Goal: Task Accomplishment & Management: Manage account settings

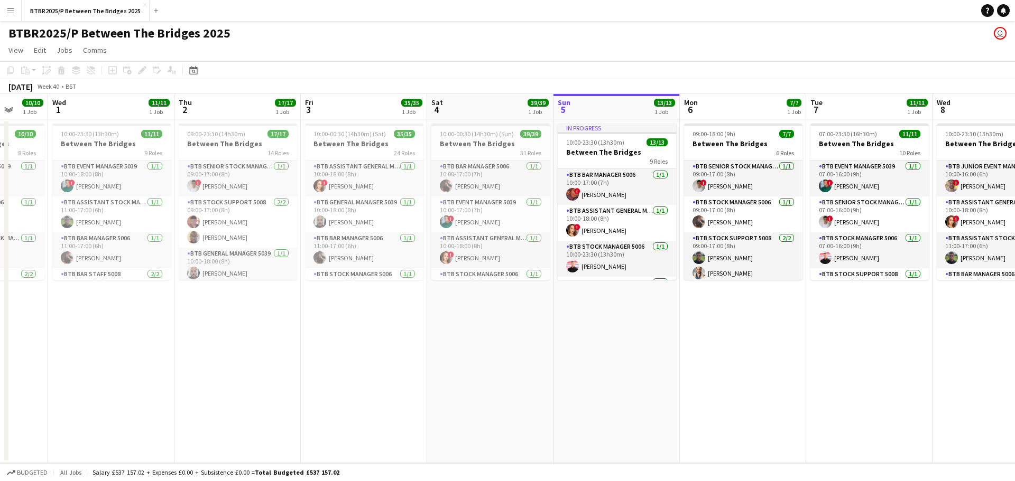
scroll to position [0, 330]
drag, startPoint x: 304, startPoint y: 322, endPoint x: 404, endPoint y: 322, distance: 100.4
click at [404, 322] on app-calendar-viewport "Sun 28 14/14 1 Job Mon 29 7/7 1 Job Tue 30 10/10 1 Job Wed 1 11/11 1 Job Thu 2 …" at bounding box center [507, 278] width 1015 height 369
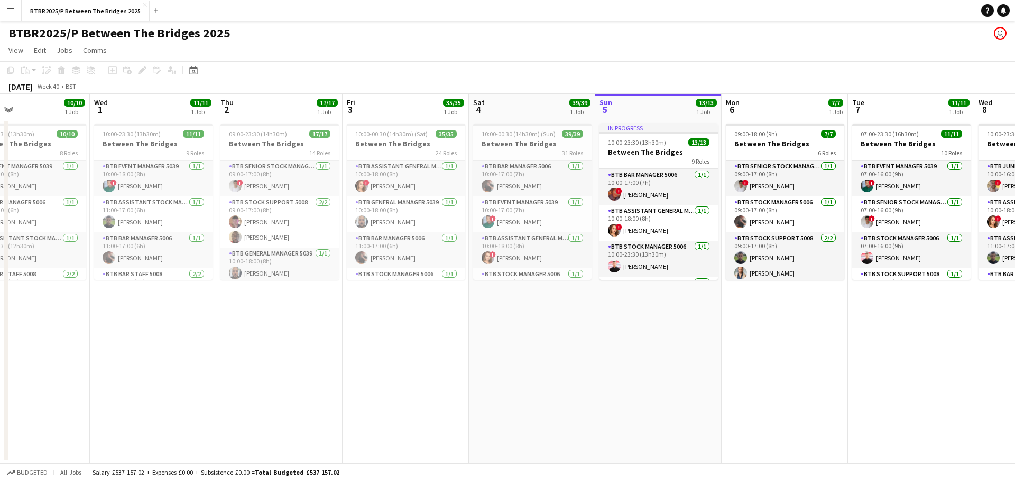
scroll to position [0, 289]
drag, startPoint x: 274, startPoint y: 327, endPoint x: 316, endPoint y: 327, distance: 41.8
click at [316, 327] on app-calendar-viewport "Sun 28 14/14 1 Job Mon 29 7/7 1 Job Tue 30 10/10 1 Job Wed 1 11/11 1 Job Thu 2 …" at bounding box center [507, 278] width 1015 height 369
click at [253, 138] on app-job-card "09:00-23:30 (14h30m) 17/17 Between The Bridges 14 Roles BTB Senior Stock Manage…" at bounding box center [280, 202] width 118 height 156
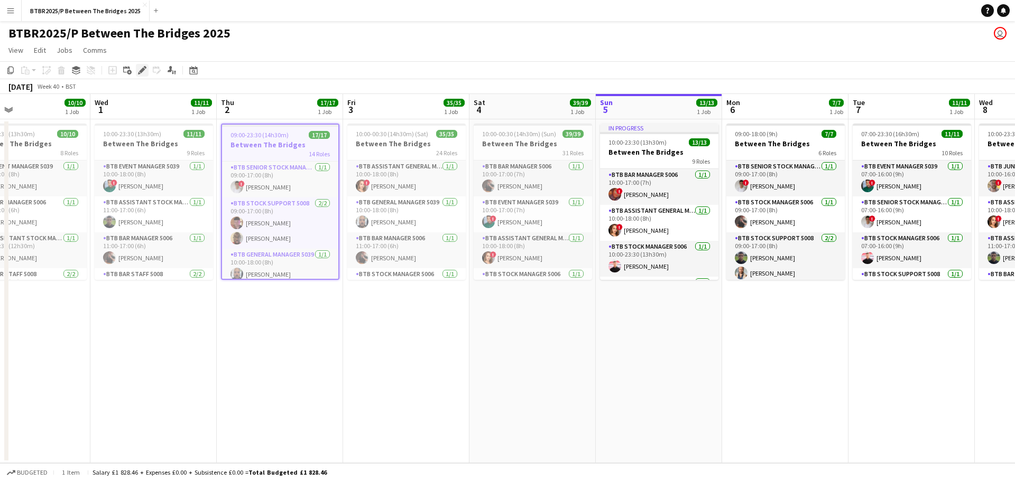
click at [141, 73] on icon "Edit" at bounding box center [142, 70] width 8 height 8
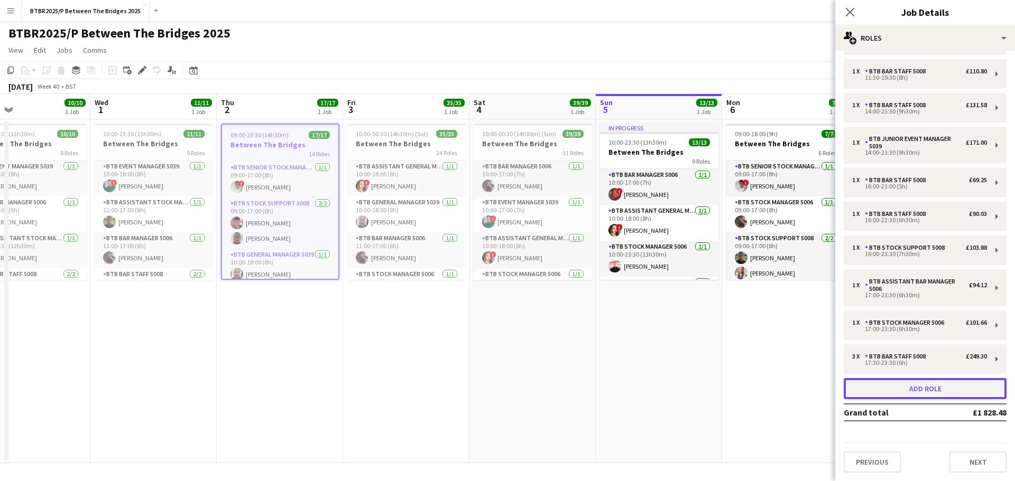
click at [886, 387] on button "Add role" at bounding box center [924, 388] width 163 height 21
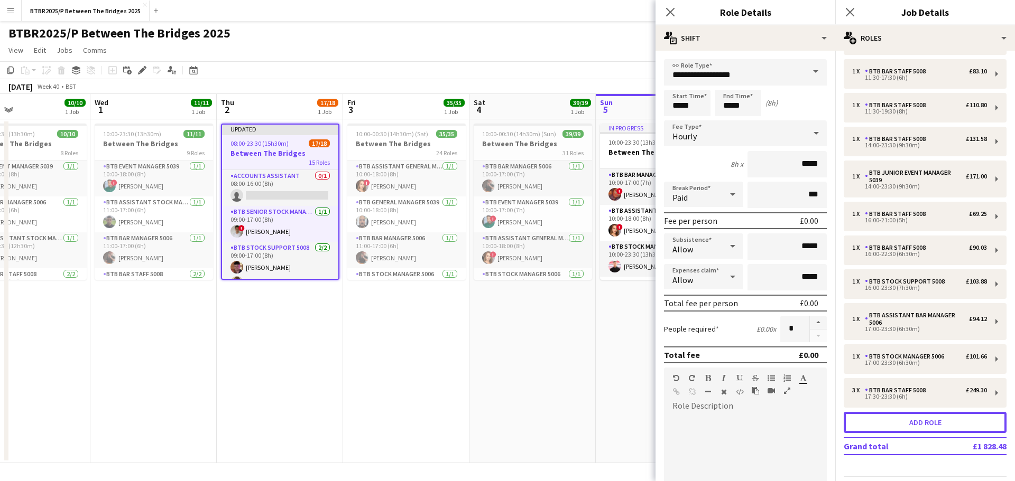
scroll to position [210, 0]
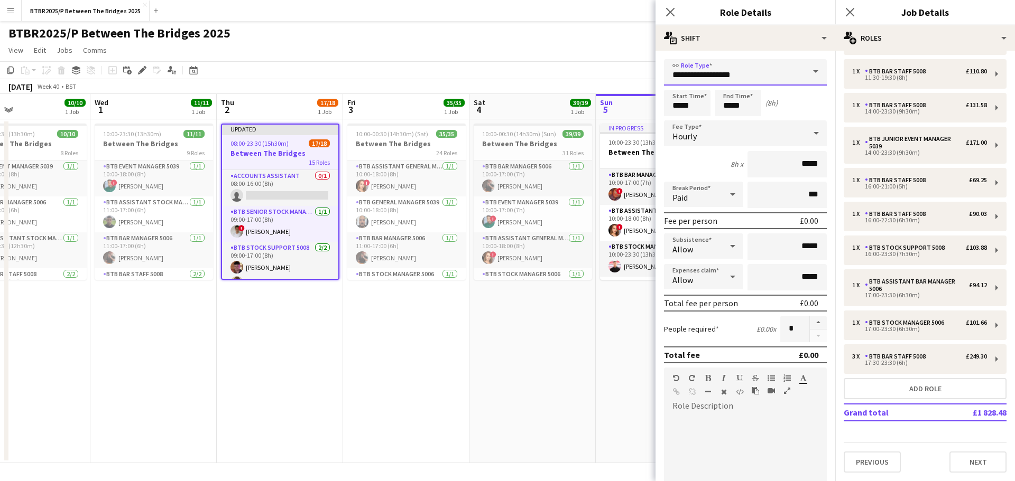
drag, startPoint x: 755, startPoint y: 77, endPoint x: 606, endPoint y: 80, distance: 148.6
click at [606, 80] on body "Menu Boards Boards Boards All jobs Status Workforce Workforce My Workforce Recr…" at bounding box center [507, 240] width 1015 height 481
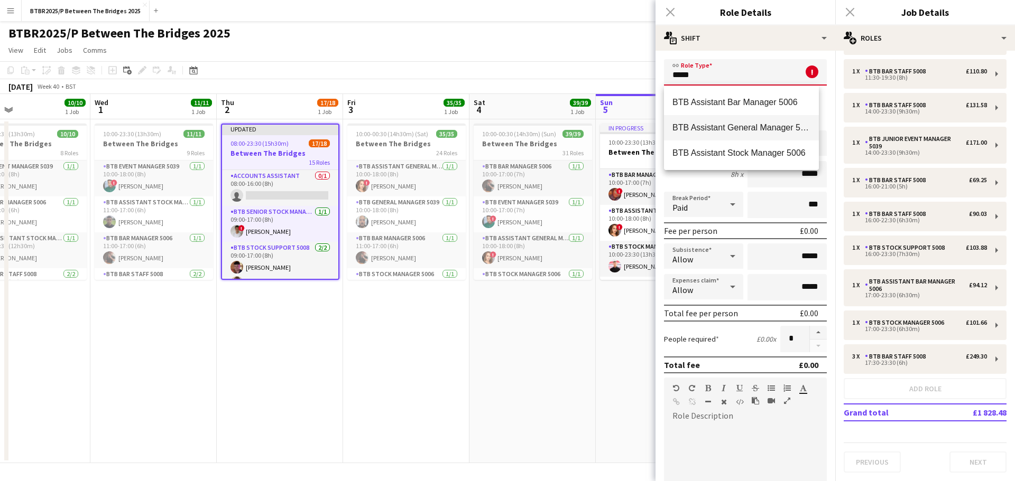
click at [685, 127] on span "BTB Assistant General Manager 5006" at bounding box center [741, 128] width 138 height 10
type input "**********"
type input "******"
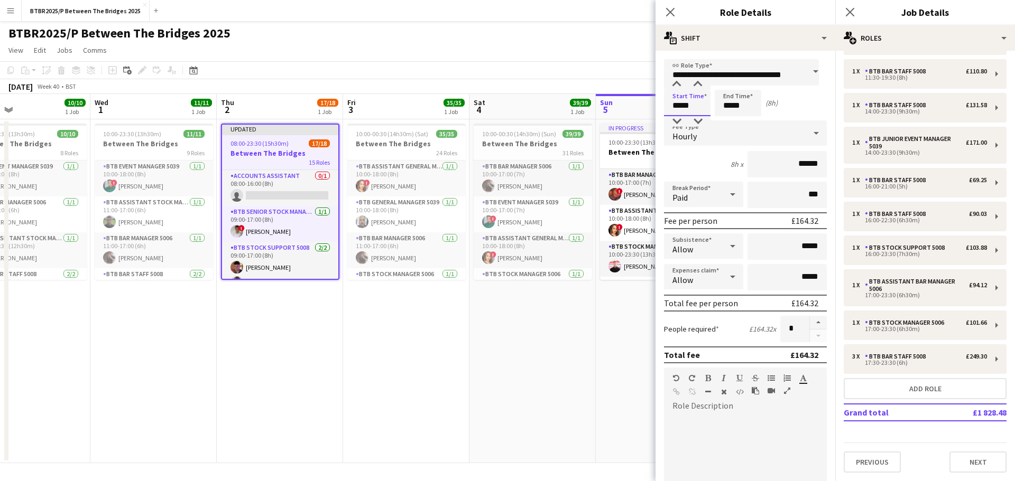
scroll to position [0, 0]
drag, startPoint x: 698, startPoint y: 108, endPoint x: 663, endPoint y: 107, distance: 34.9
click at [663, 107] on form "**********" at bounding box center [745, 387] width 180 height 657
type input "*****"
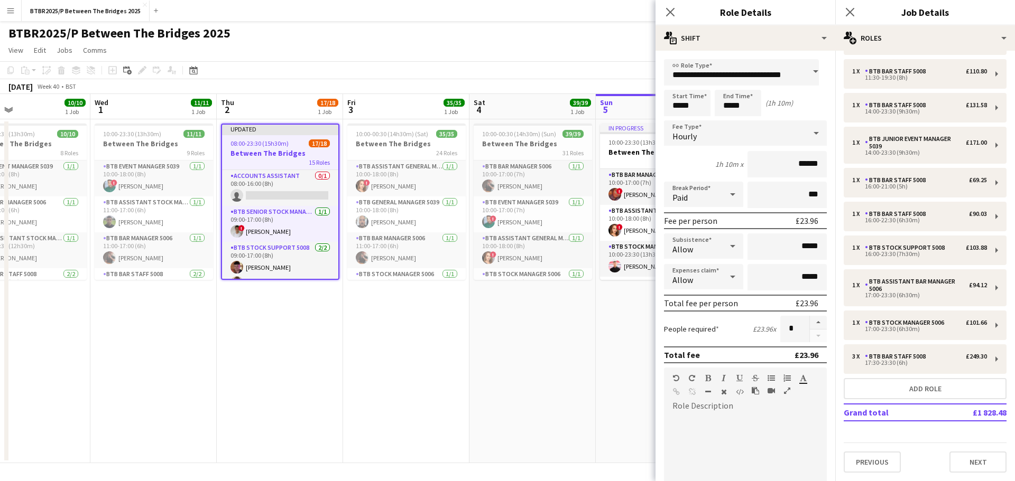
click at [547, 43] on app-page-menu "View Day view expanded Day view collapsed Month view Date picker Jump to [DATE]…" at bounding box center [507, 51] width 1015 height 20
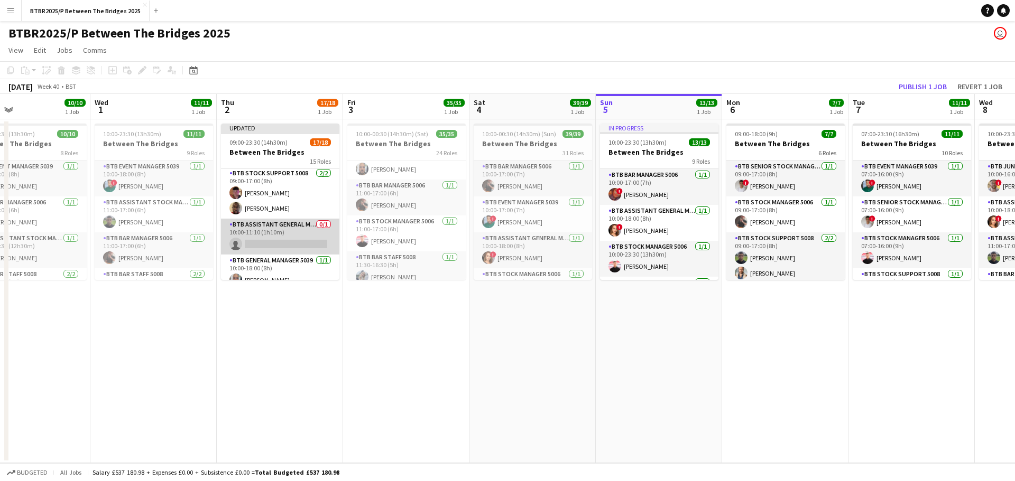
scroll to position [53, 0]
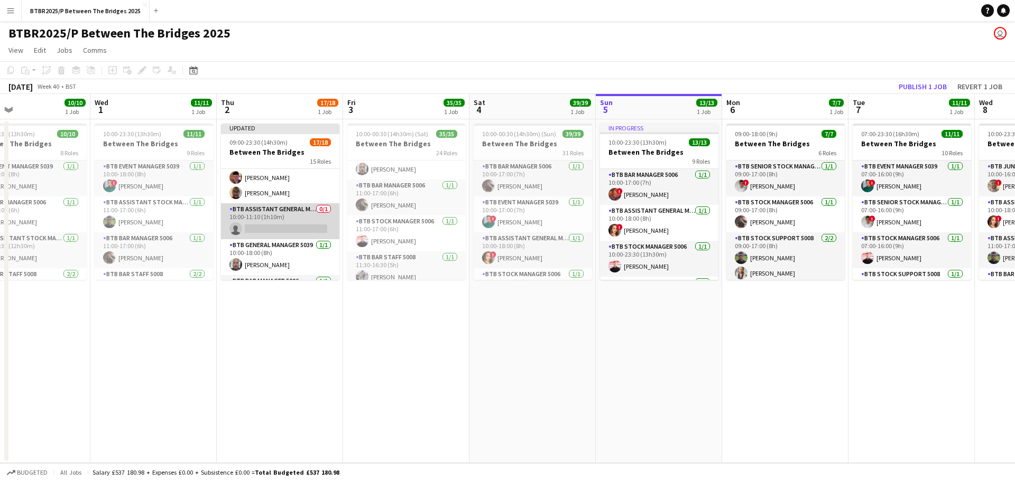
click at [261, 235] on app-card-role "BTB Assistant General Manager 5006 0/1 10:00-11:10 (1h10m) single-neutral-actio…" at bounding box center [280, 221] width 118 height 36
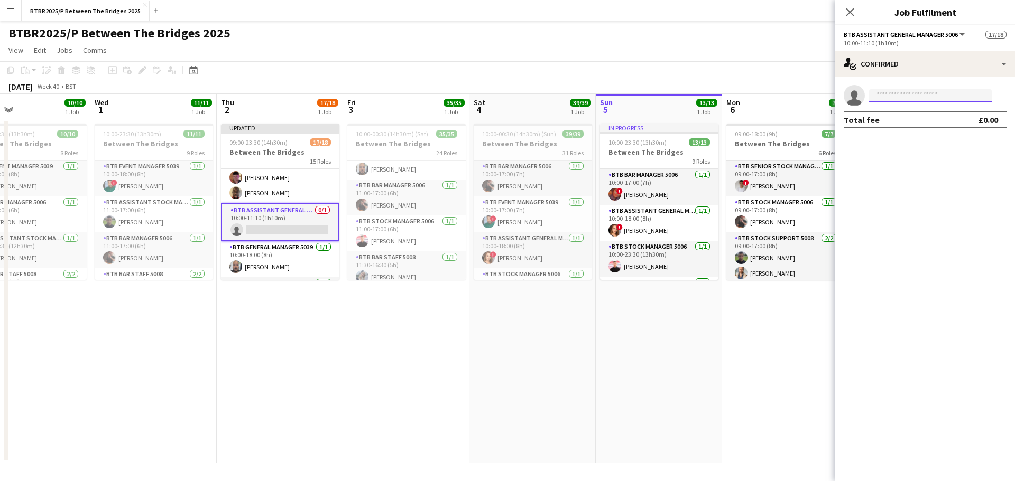
click at [930, 92] on input at bounding box center [930, 95] width 123 height 13
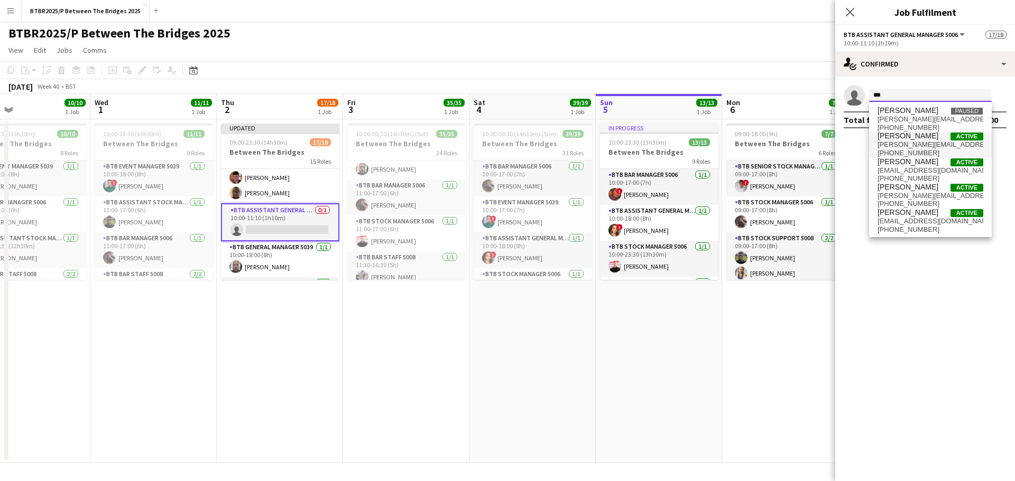
type input "***"
click at [917, 146] on span "[PERSON_NAME][EMAIL_ADDRESS][DOMAIN_NAME]" at bounding box center [930, 145] width 106 height 8
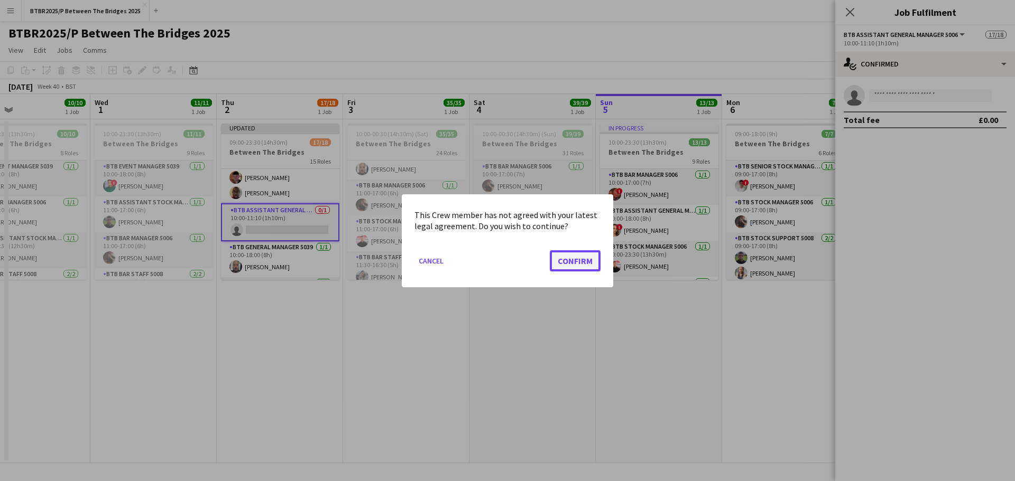
click at [567, 261] on button "Confirm" at bounding box center [575, 260] width 51 height 21
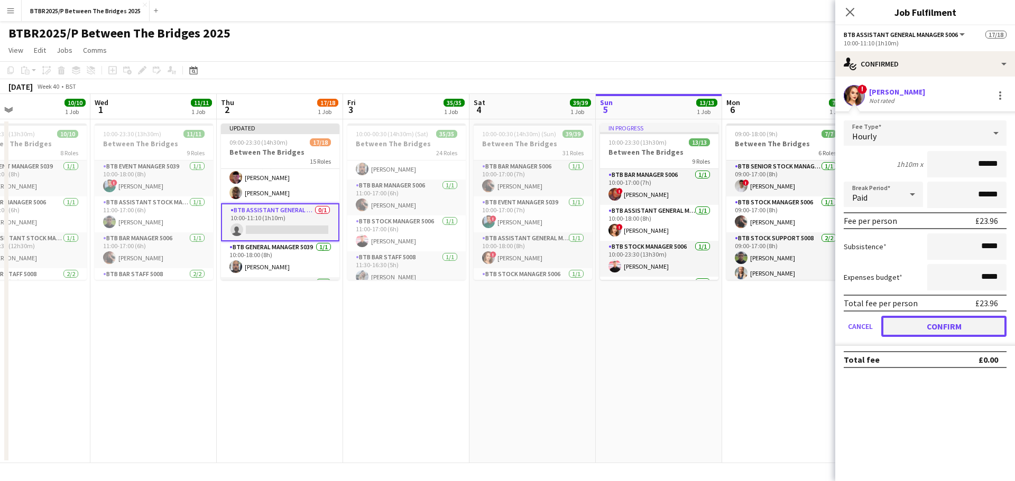
click at [893, 328] on button "Confirm" at bounding box center [943, 326] width 125 height 21
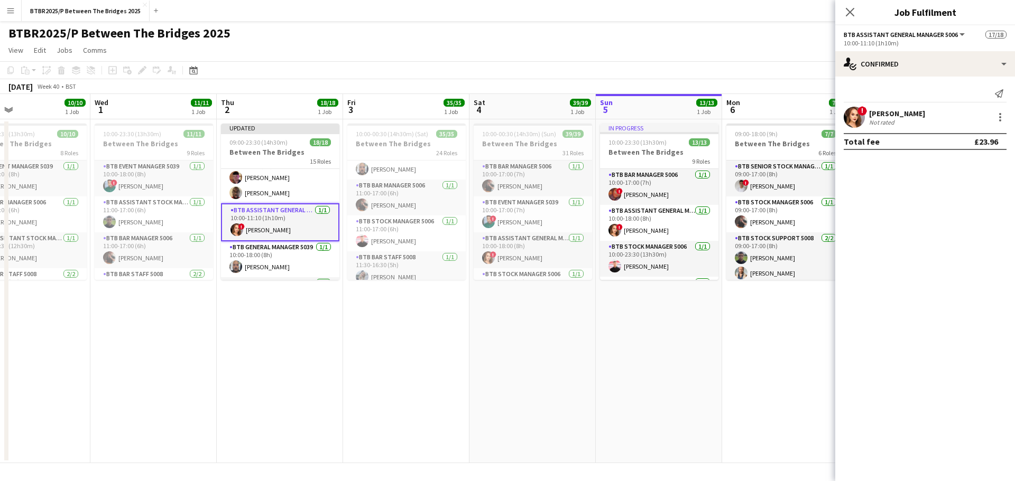
drag, startPoint x: 608, startPoint y: 39, endPoint x: 594, endPoint y: 44, distance: 14.7
click at [607, 39] on div "BTBR2025/P Between The Bridges 2025 user" at bounding box center [507, 31] width 1015 height 20
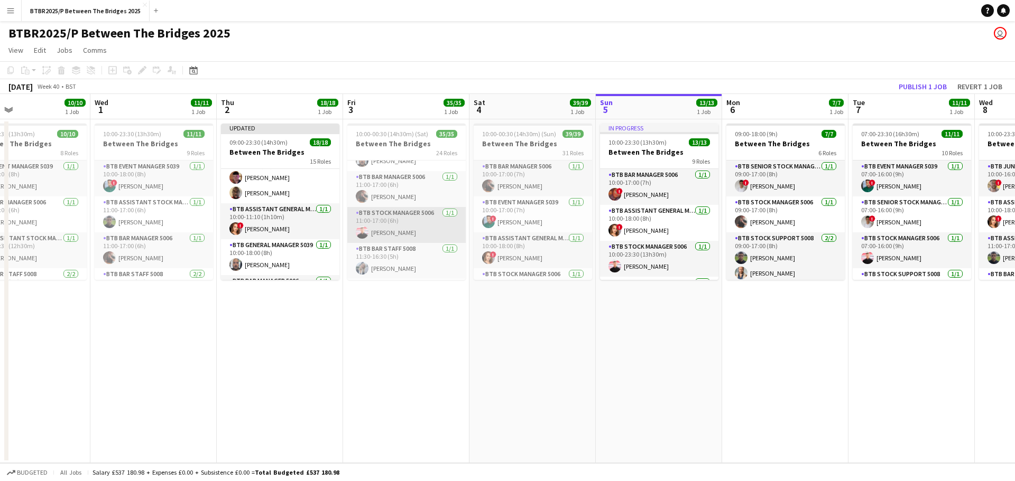
scroll to position [0, 0]
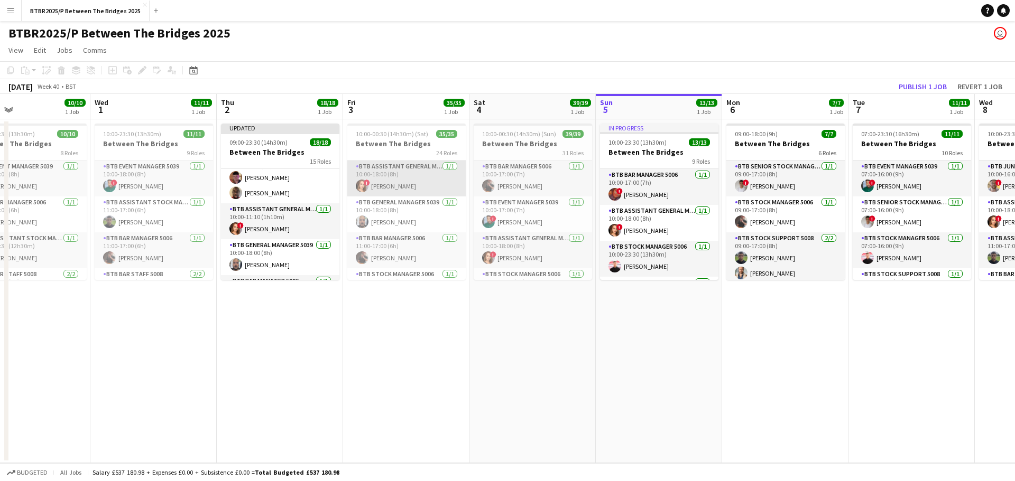
click at [395, 188] on app-card-role "BTB Assistant General Manager 5006 [DATE] 10:00-18:00 (8h) ! [PERSON_NAME]" at bounding box center [406, 179] width 118 height 36
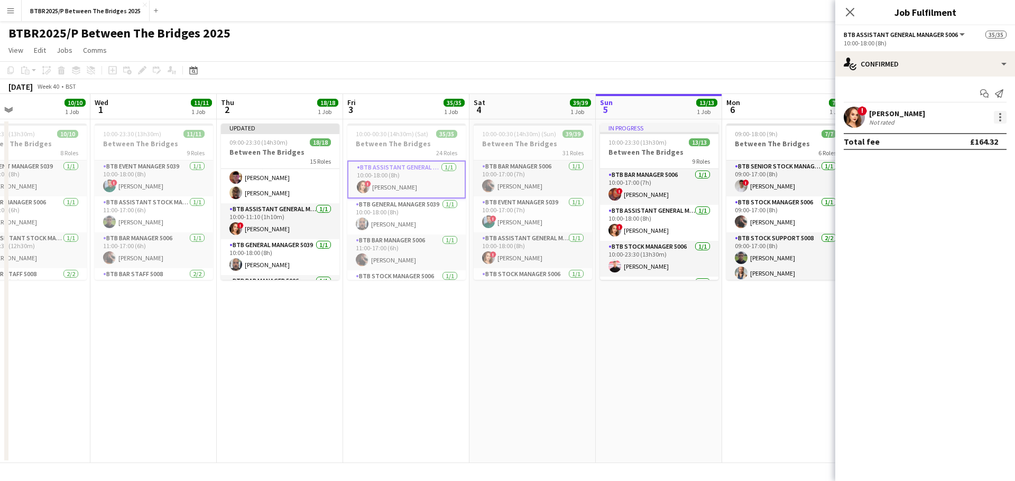
click at [1000, 120] on div at bounding box center [1000, 120] width 2 height 2
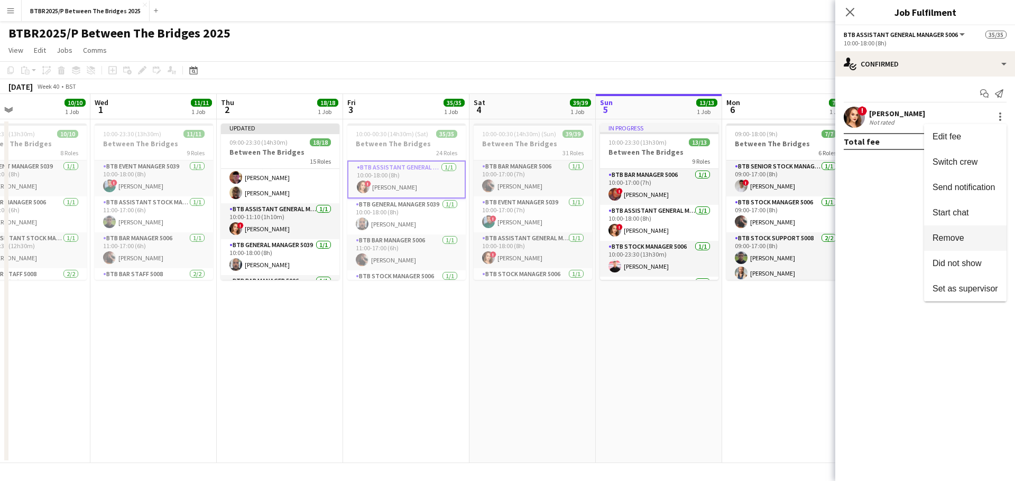
click at [959, 243] on span "Remove" at bounding box center [965, 239] width 66 height 10
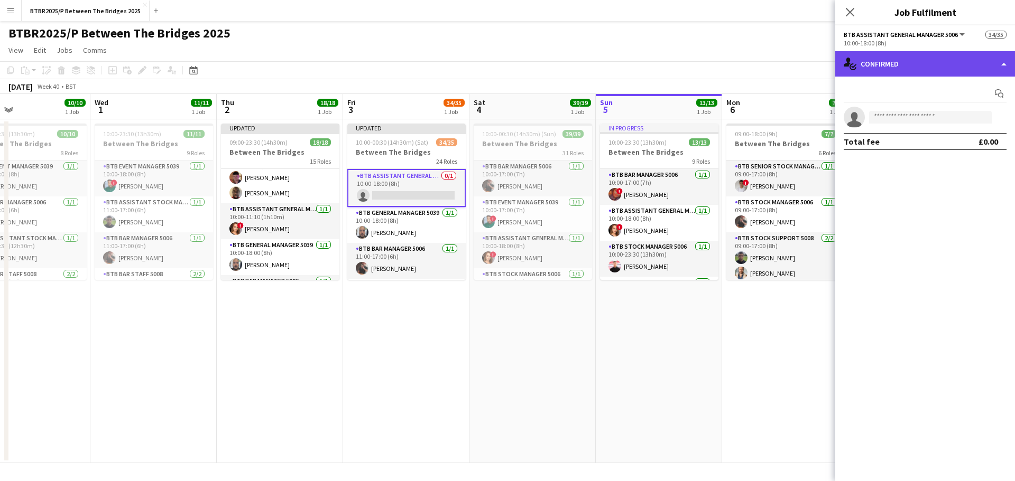
click at [909, 65] on div "single-neutral-actions-check-2 Confirmed" at bounding box center [925, 63] width 180 height 25
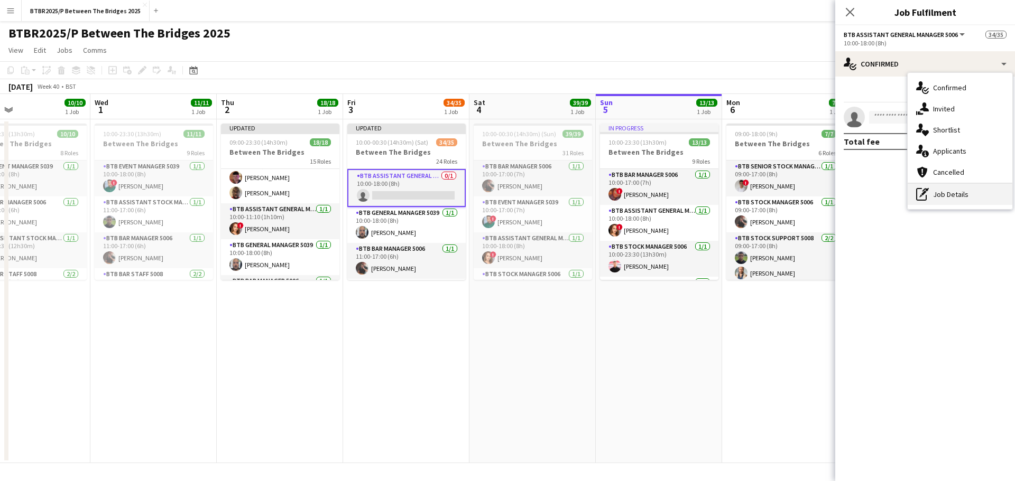
click at [932, 196] on div "pen-write Job Details" at bounding box center [959, 194] width 105 height 21
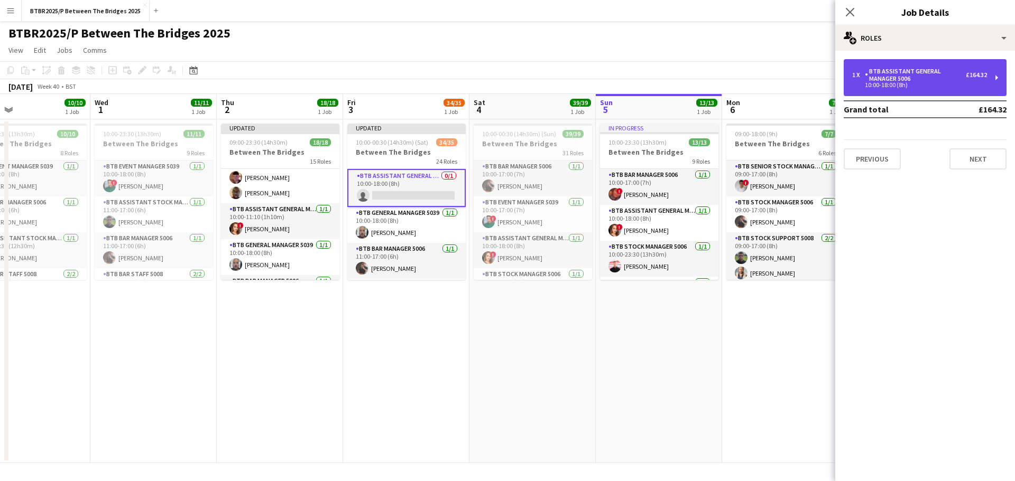
click at [895, 73] on div "BTB Assistant General Manager 5006" at bounding box center [915, 75] width 101 height 15
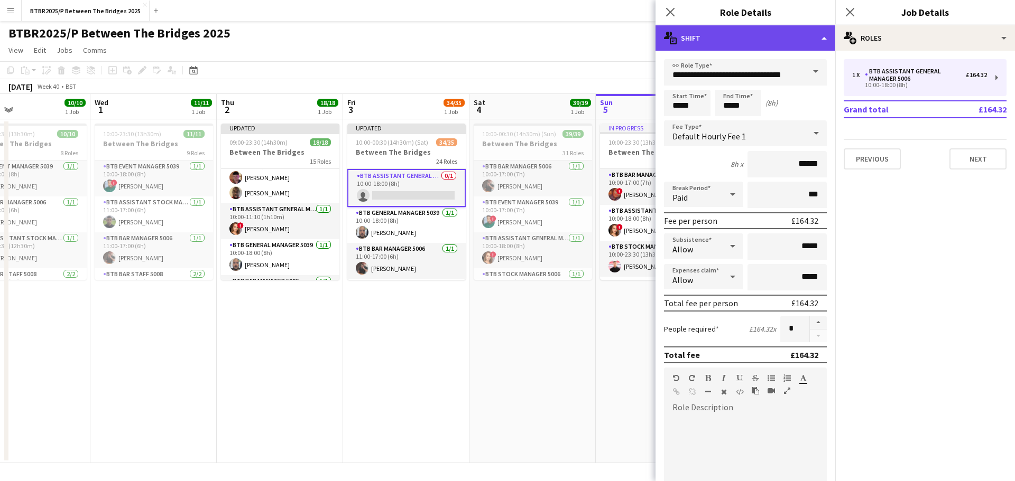
click at [776, 39] on div "multiple-actions-text Shift" at bounding box center [745, 37] width 180 height 25
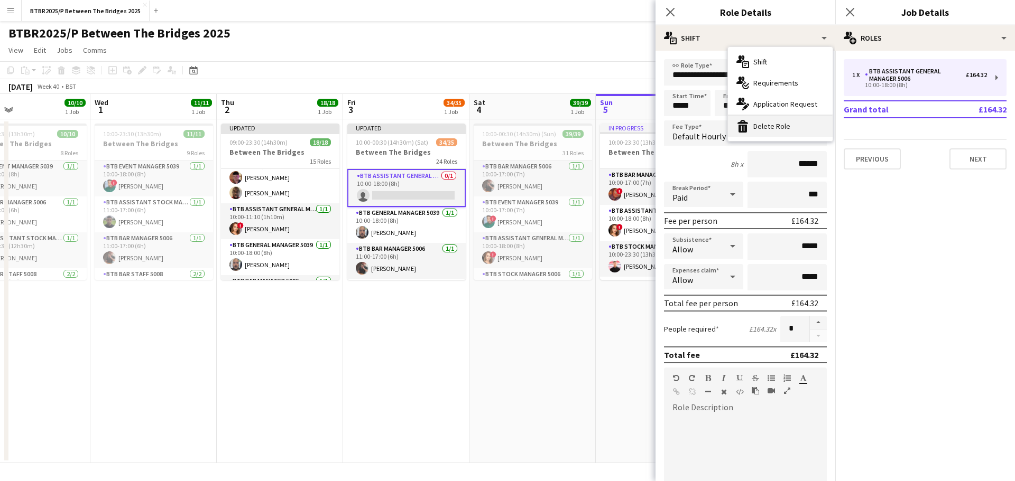
drag, startPoint x: 782, startPoint y: 128, endPoint x: 689, endPoint y: 83, distance: 104.0
click at [782, 128] on div "bin-2 Delete Role" at bounding box center [780, 126] width 105 height 21
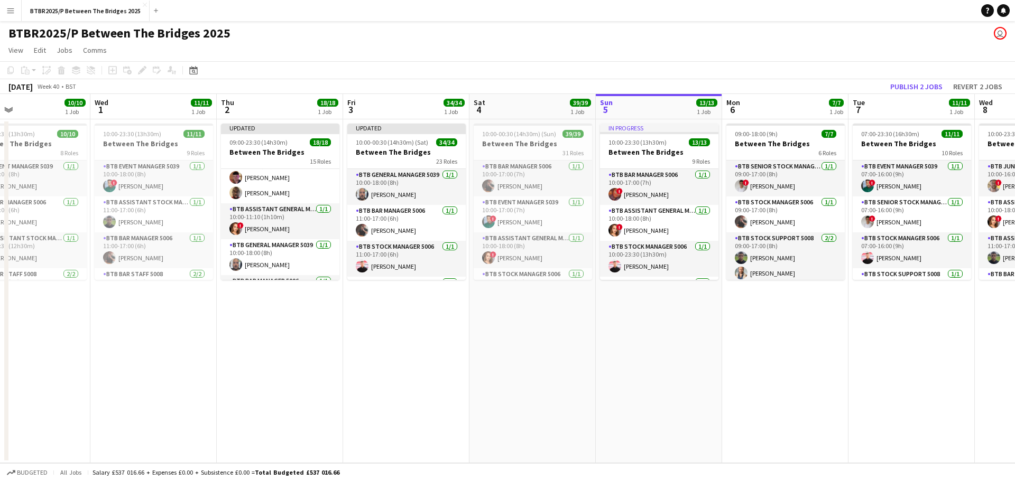
click at [579, 39] on div "BTBR2025/P Between The Bridges 2025 user" at bounding box center [507, 31] width 1015 height 20
click at [897, 81] on button "Publish 2 jobs" at bounding box center [916, 87] width 61 height 14
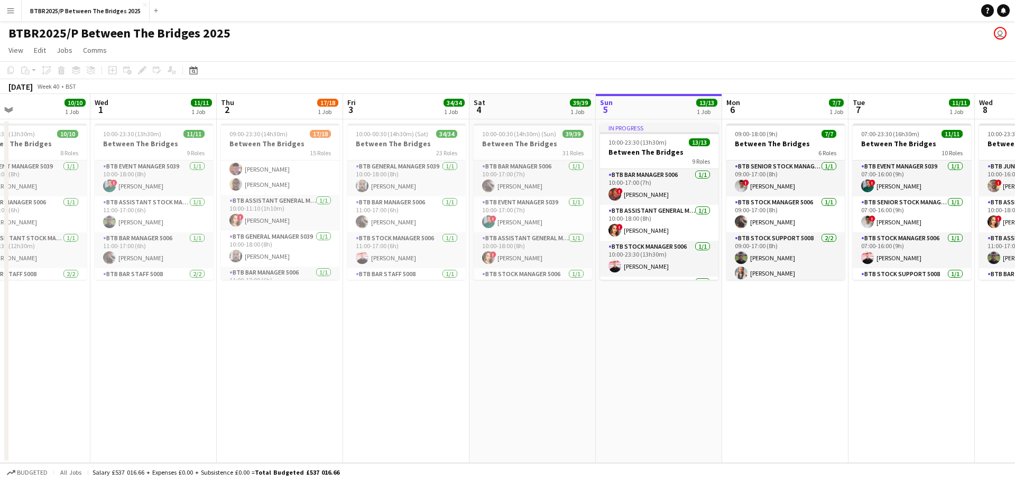
click at [535, 43] on app-page-menu "View Day view expanded Day view collapsed Month view Date picker Jump to [DATE]…" at bounding box center [507, 51] width 1015 height 20
click at [531, 37] on div "BTBR2025/P Between The Bridges 2025 user" at bounding box center [507, 31] width 1015 height 20
